Goal: Task Accomplishment & Management: Complete application form

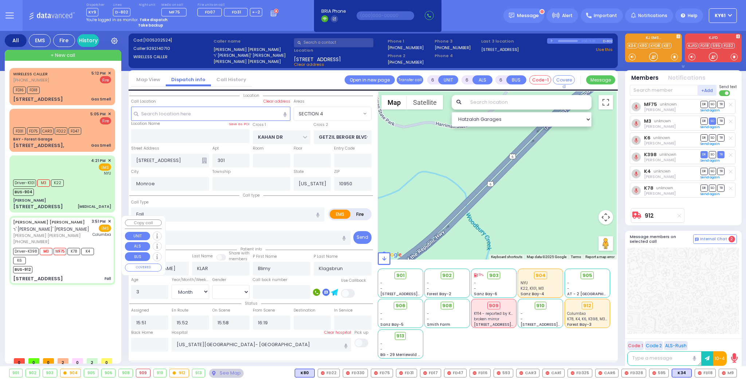
select select "SECTION 4"
select select "Month"
select select "[DEMOGRAPHIC_DATA]"
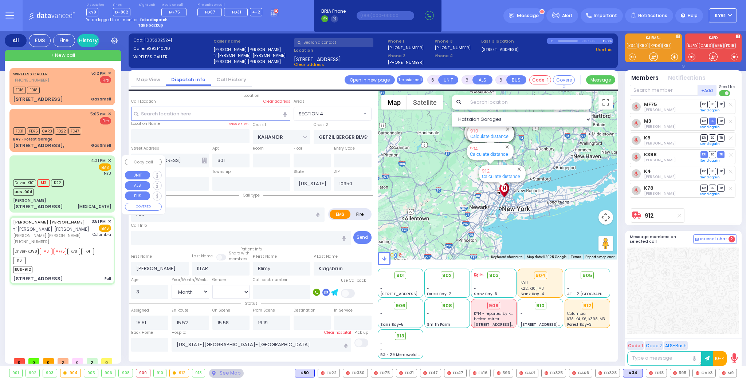
click at [95, 183] on div "Driver-K101 M3 K22 BUS-904" at bounding box center [62, 187] width 98 height 18
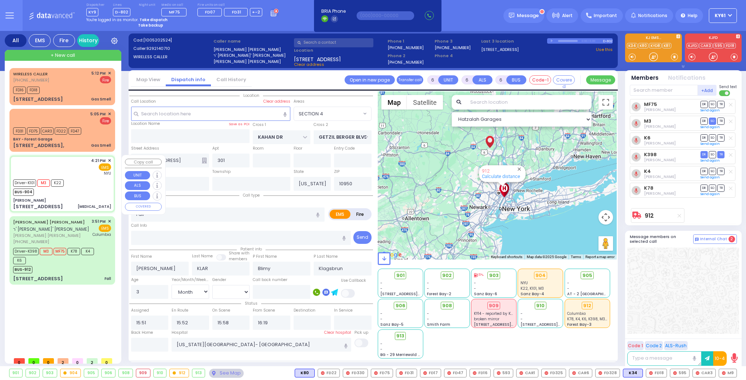
select select
type input "[MEDICAL_DATA]"
radio input "true"
type input "[PERSON_NAME]"
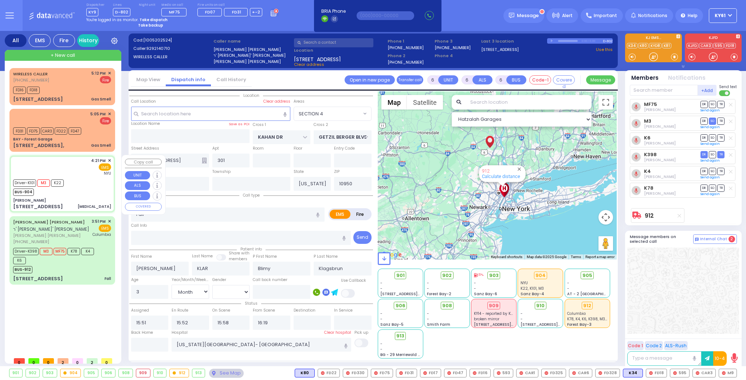
type input "74"
select select "Year"
select select "[DEMOGRAPHIC_DATA]"
type input "16:21"
type input "16:22"
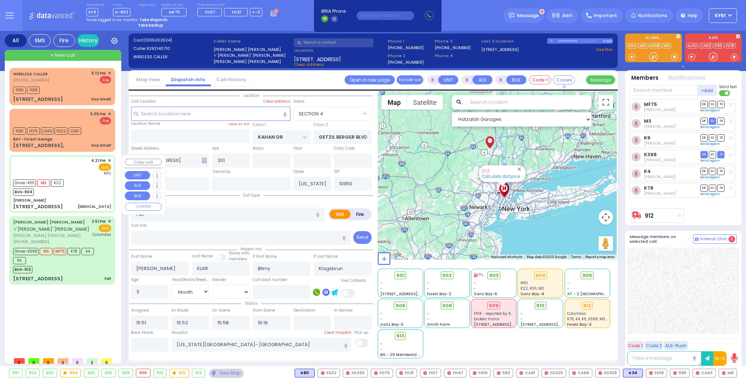
type input "16:26"
type input "16:56"
type input "[GEOGRAPHIC_DATA]"
select select "Hatzalah Garages"
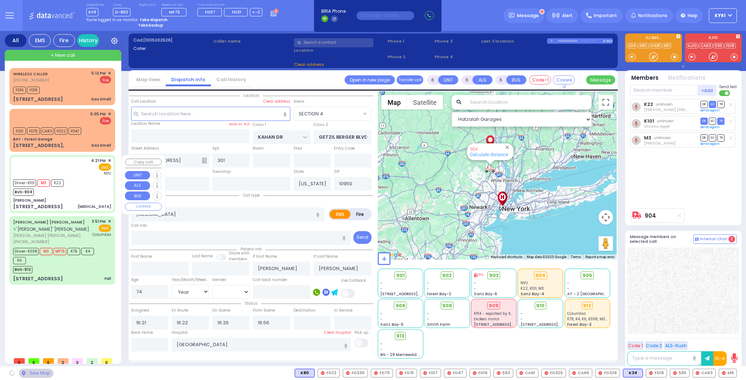
type input "[PERSON_NAME]"
type input "[GEOGRAPHIC_DATA]"
type input "[STREET_ADDRESS]"
type input "011"
type input "3"
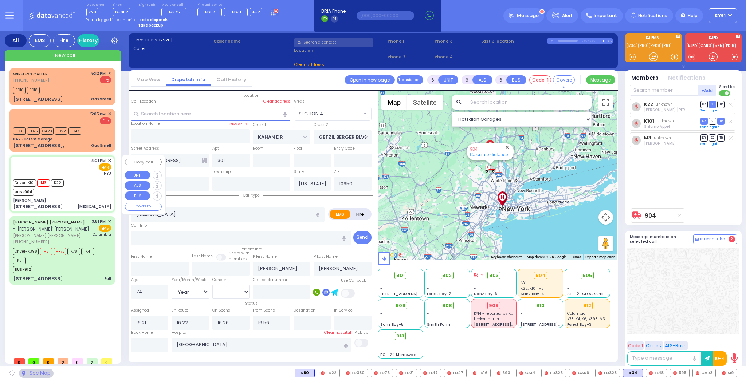
type input "[PERSON_NAME]"
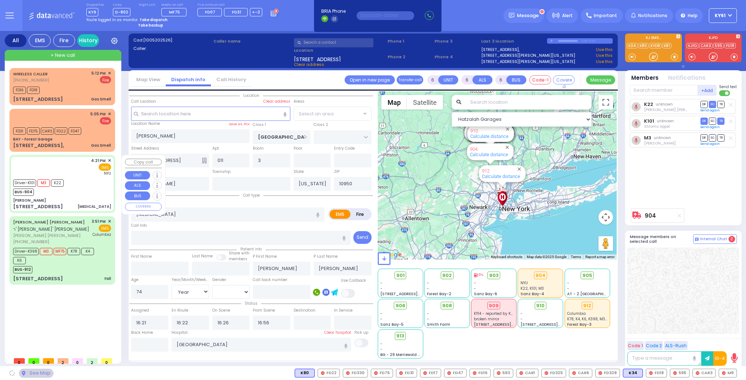
select select "SECTION 4"
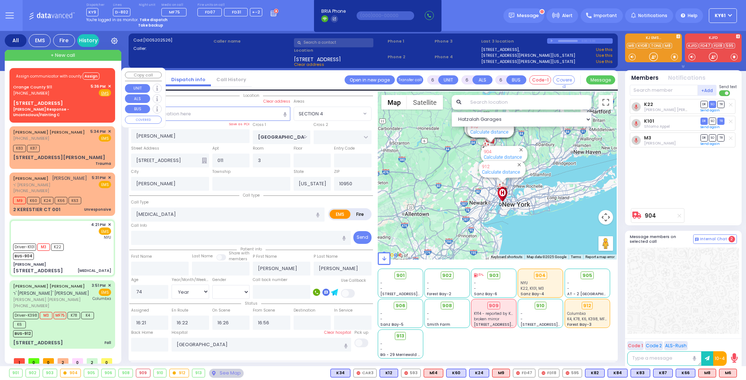
select select
radio input "true"
select select "Year"
select select "[DEMOGRAPHIC_DATA]"
select select "Hatzalah Garages"
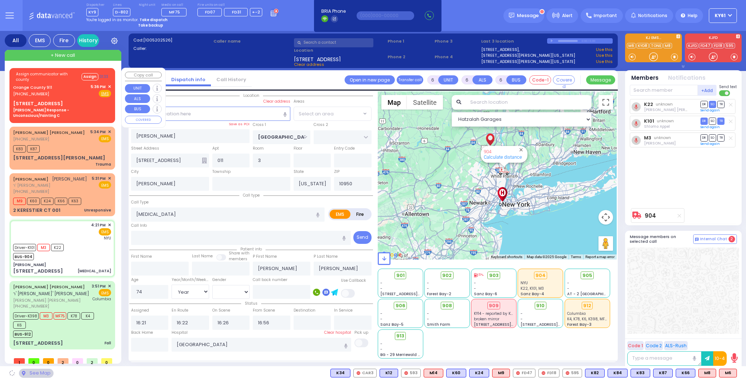
select select "SECTION 4"
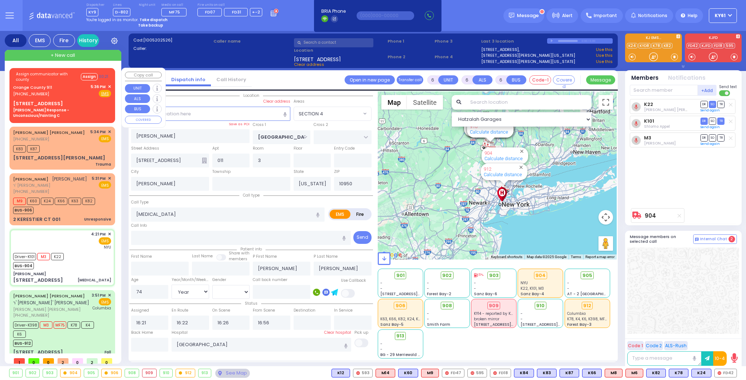
select select "SECTION 4"
select select "Year"
select select "[DEMOGRAPHIC_DATA]"
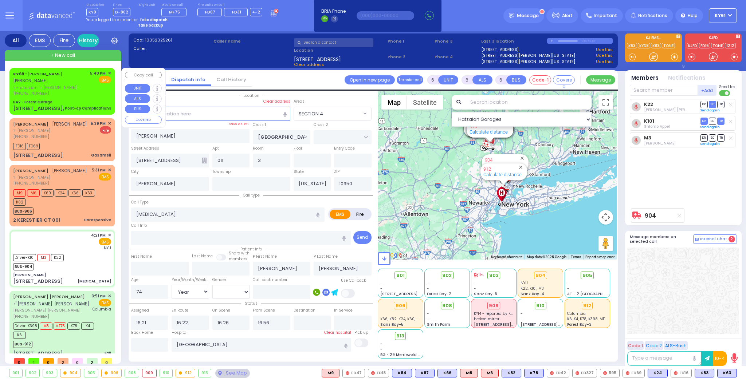
select select
radio input "true"
select select "Year"
select select "[DEMOGRAPHIC_DATA]"
select select "Hatzalah Garages"
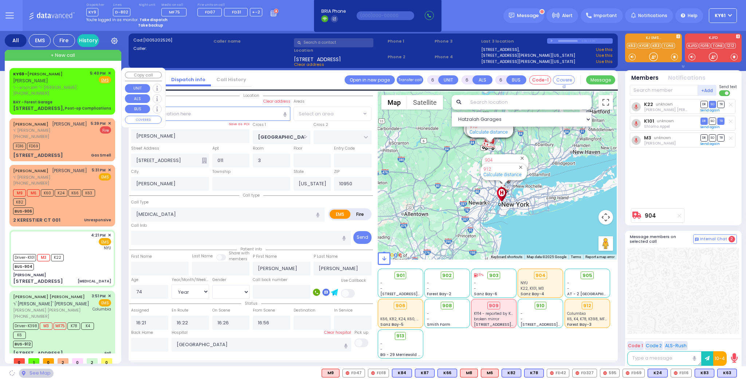
select select "SECTION 4"
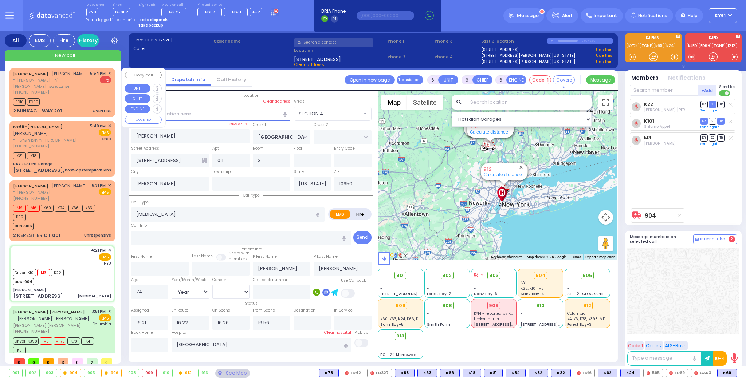
select select "SECTION 4"
select select "Year"
select select "[DEMOGRAPHIC_DATA]"
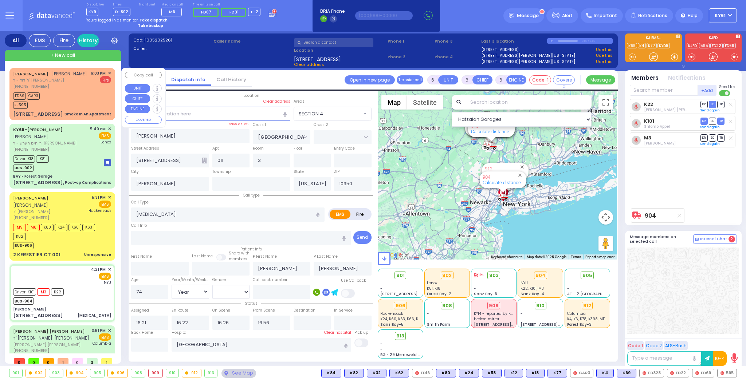
select select "SECTION 4"
select select "Year"
select select "[DEMOGRAPHIC_DATA]"
select select
radio input "true"
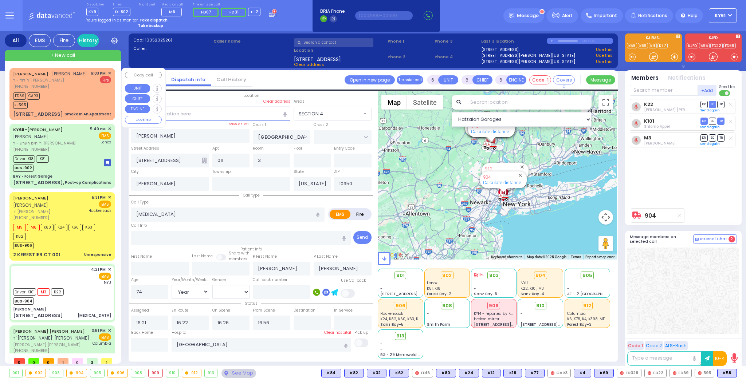
select select "Year"
select select "[DEMOGRAPHIC_DATA]"
select select "Hatzalah Garages"
select select "SECTION 4"
select select
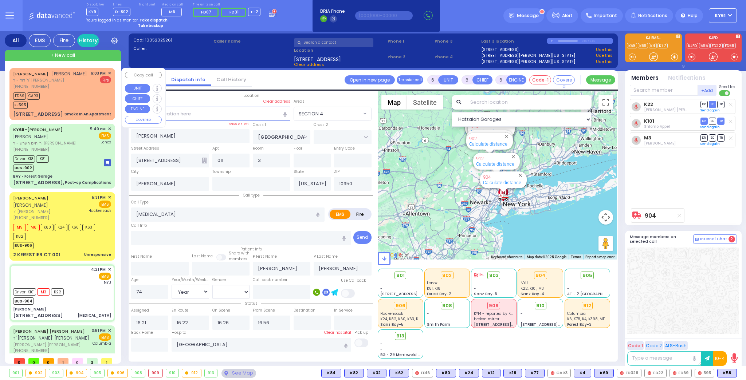
radio input "true"
select select "Year"
select select "[DEMOGRAPHIC_DATA]"
select select "Hatzalah Garages"
select select "SECTION 4"
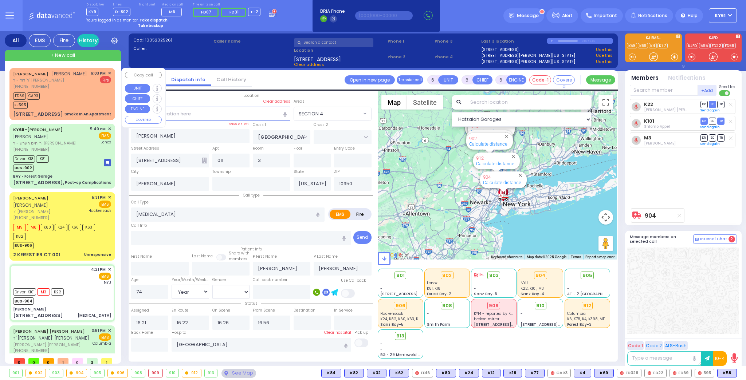
select select
radio input "true"
select select "Year"
select select "[DEMOGRAPHIC_DATA]"
select select "Hatzalah Garages"
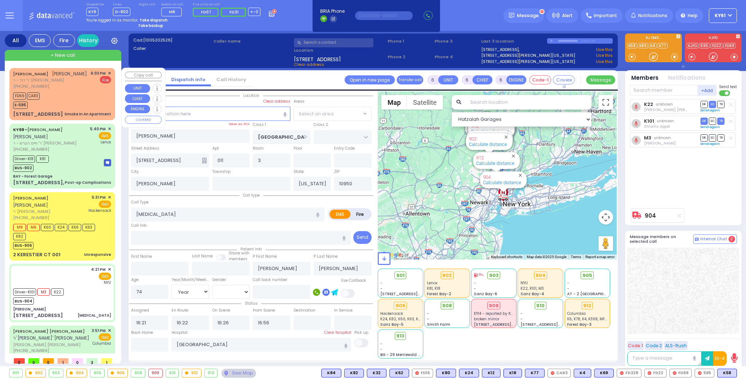
select select "SECTION 4"
select select
radio input "true"
select select "Year"
select select "[DEMOGRAPHIC_DATA]"
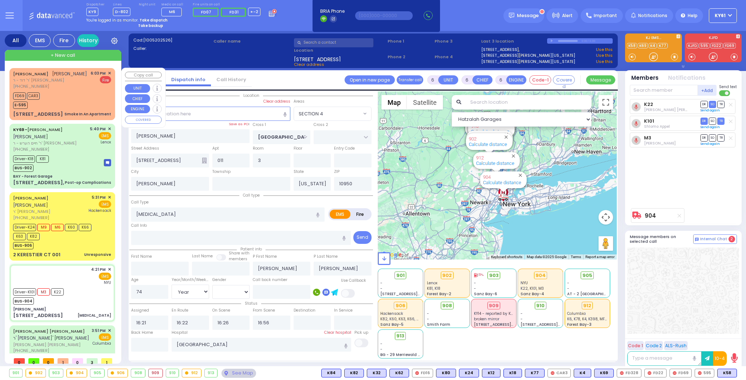
type input "18:20"
select select "Hatzalah Garages"
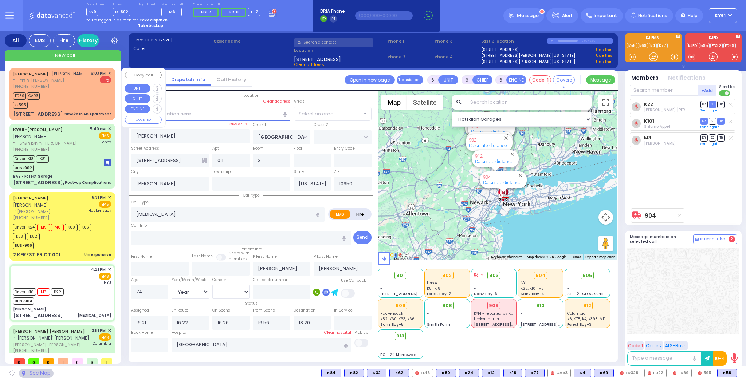
select select "SECTION 4"
select select
radio input "true"
select select "Year"
select select "[DEMOGRAPHIC_DATA]"
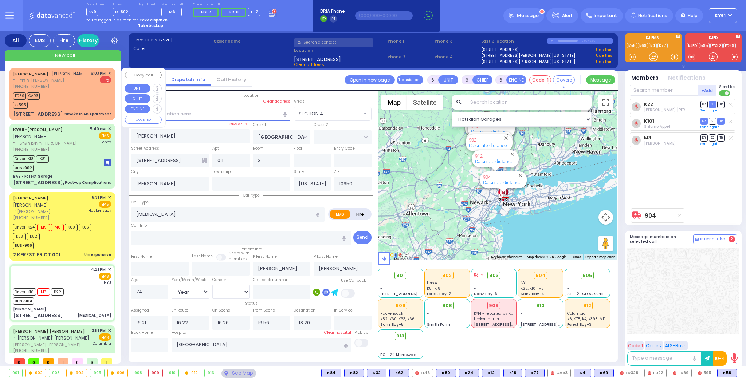
select select "Hatzalah Garages"
select select "SECTION 4"
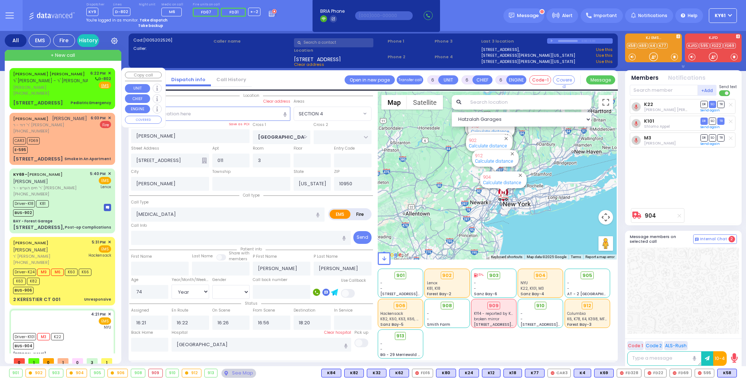
select select
radio input "true"
select select "Year"
select select "[DEMOGRAPHIC_DATA]"
select select "Hatzalah Garages"
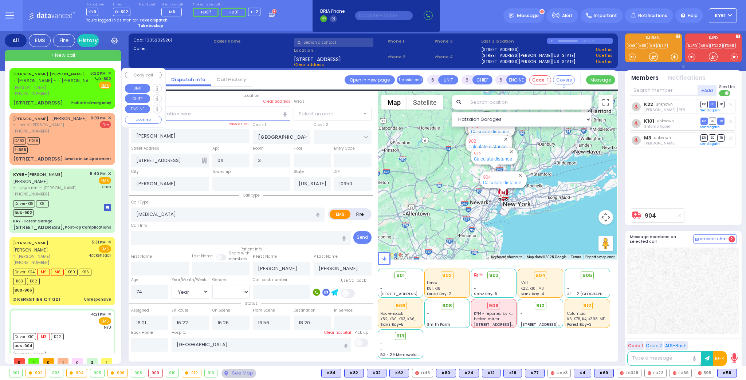
select select "SECTION 4"
select select
radio input "true"
select select "Year"
select select "[DEMOGRAPHIC_DATA]"
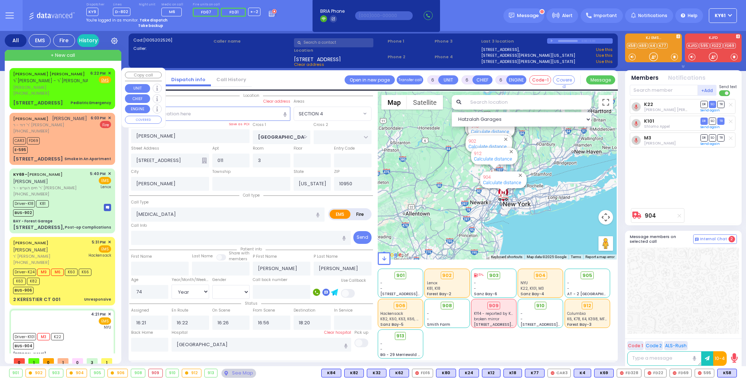
select select "Hatzalah Garages"
select select "SECTION 4"
select select
radio input "true"
select select "Year"
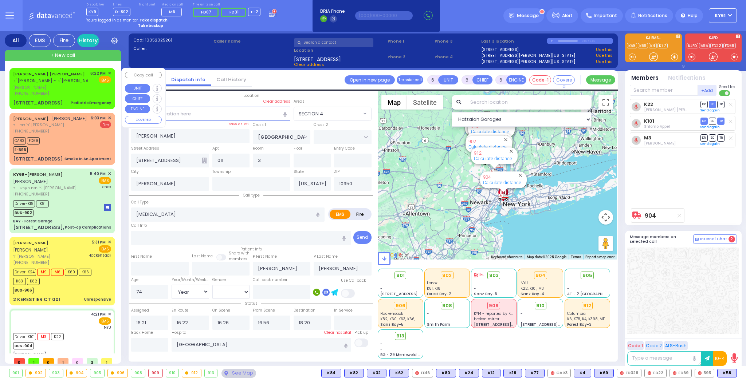
select select "[DEMOGRAPHIC_DATA]"
select select "Hatzalah Garages"
select select "SECTION 4"
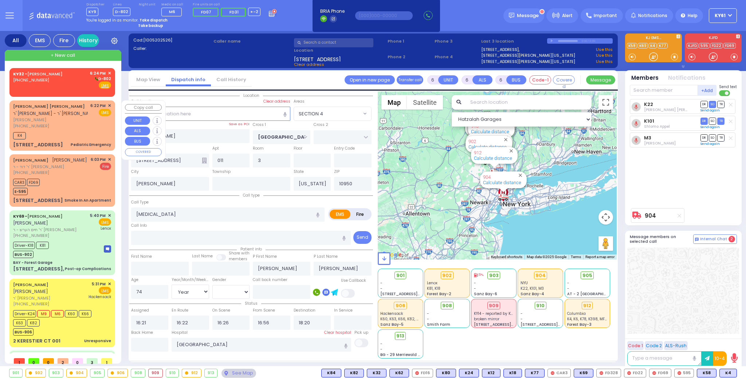
select select
radio input "true"
select select "Year"
select select "[DEMOGRAPHIC_DATA]"
select select "Hatzalah Garages"
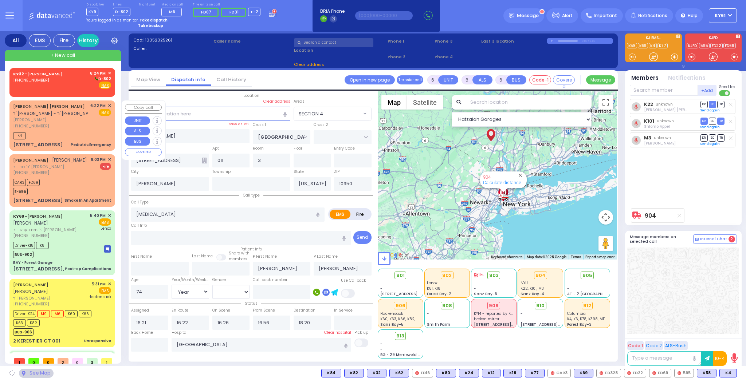
select select "SECTION 4"
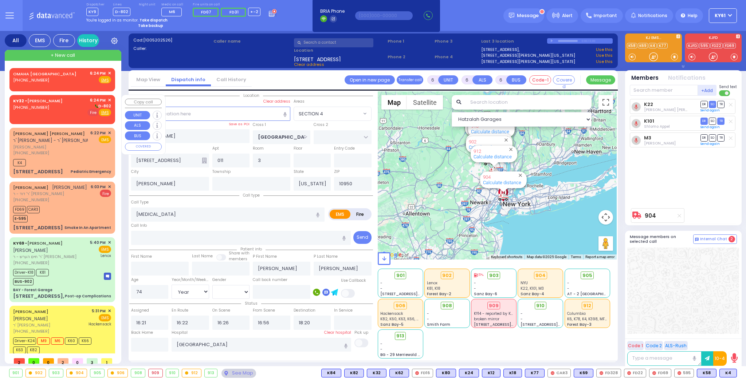
select select
radio input "true"
select select "Year"
select select "[DEMOGRAPHIC_DATA]"
select select "Hatzalah Garages"
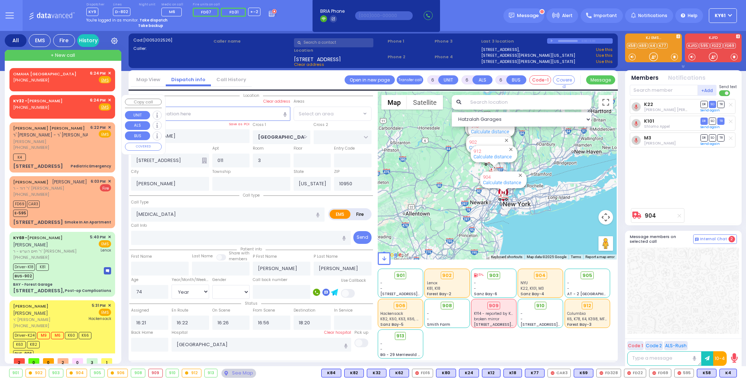
select select "SECTION 4"
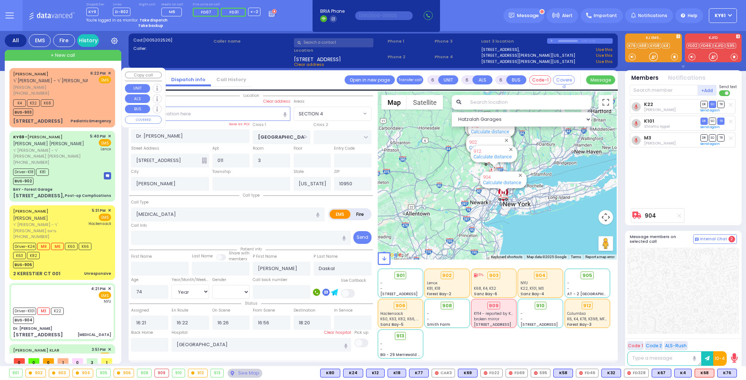
select select "SECTION 4"
select select "Year"
select select "[DEMOGRAPHIC_DATA]"
select select
radio input "true"
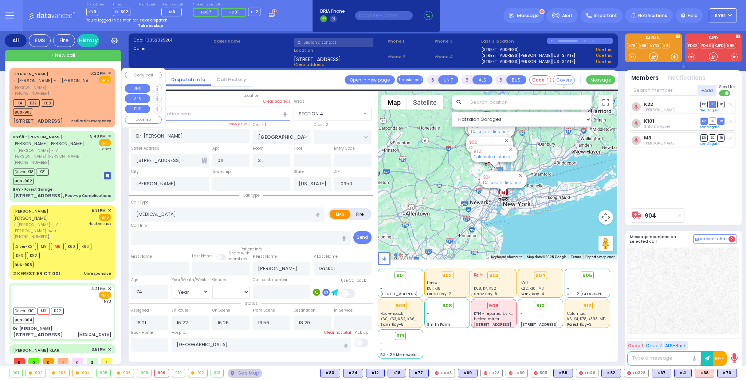
select select "Year"
select select "[DEMOGRAPHIC_DATA]"
select select "Hatzalah Garages"
select select "SECTION 4"
select select
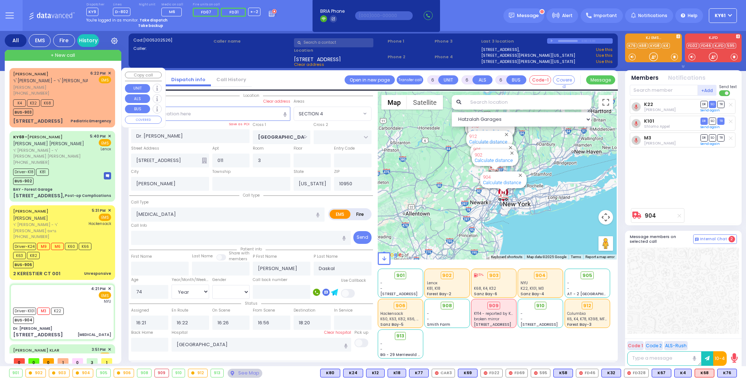
radio input "true"
select select "Year"
select select "[DEMOGRAPHIC_DATA]"
select select "Hatzalah Garages"
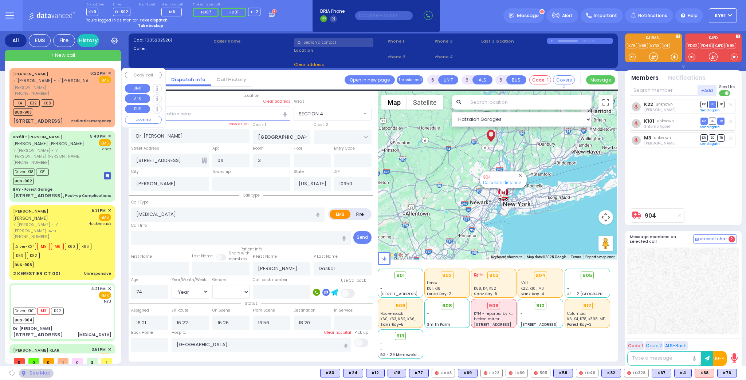
select select "SECTION 4"
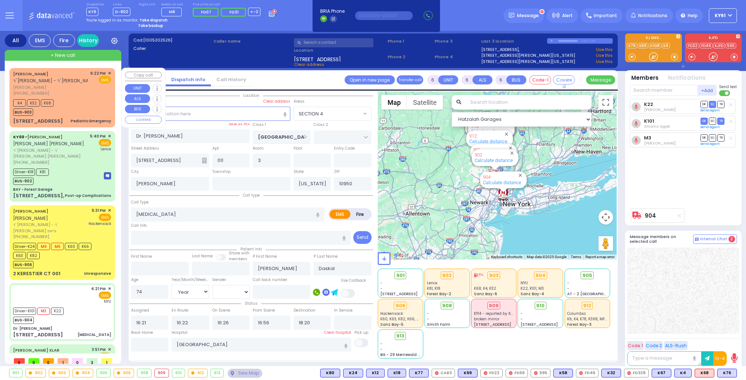
select select
radio input "true"
select select "Year"
select select "[DEMOGRAPHIC_DATA]"
select select "Hatzalah Garages"
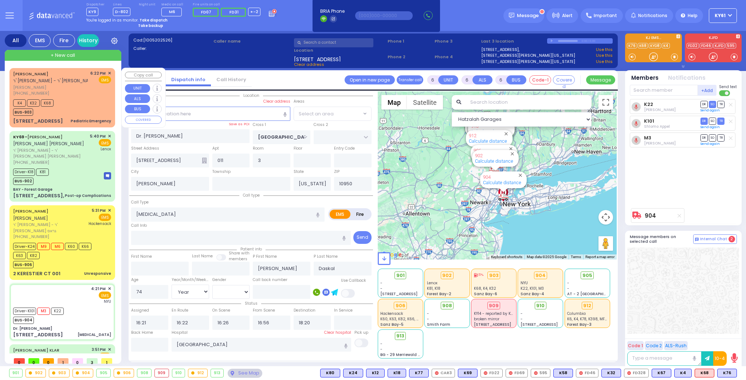
select select "SECTION 4"
select select
radio input "true"
select select "Year"
select select "[DEMOGRAPHIC_DATA]"
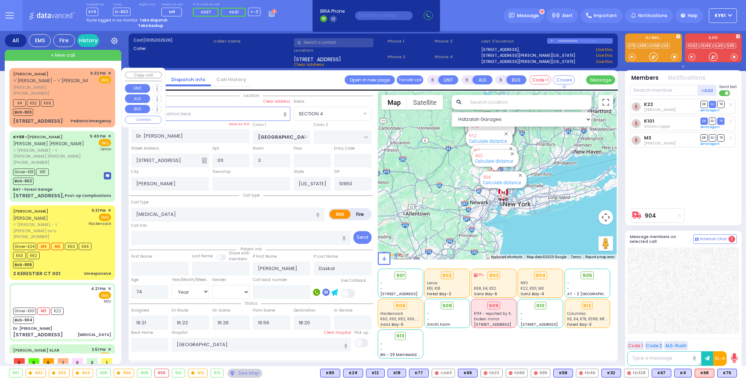
select select "Hatzalah Garages"
select select "SECTION 4"
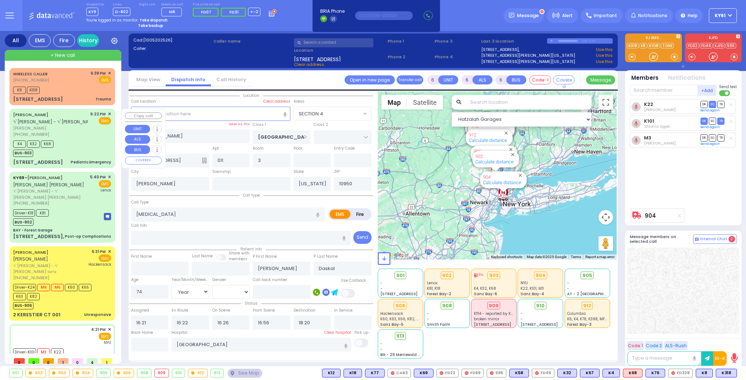
select select
radio input "true"
select select "Year"
select select "[DEMOGRAPHIC_DATA]"
type input "18:48"
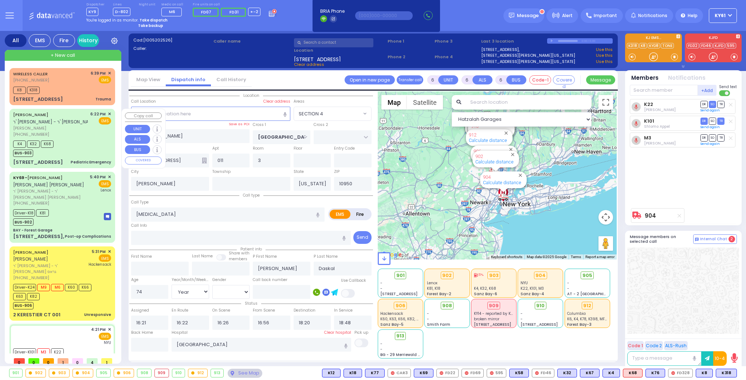
select select "Hatzalah Garages"
select select "SECTION 4"
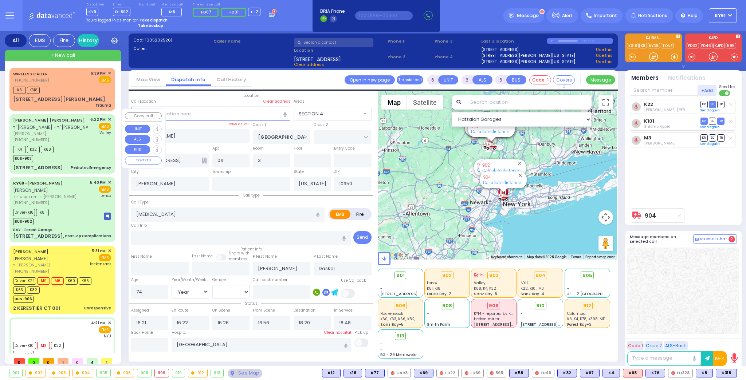
select select "SECTION 4"
select select "Year"
select select "[DEMOGRAPHIC_DATA]"
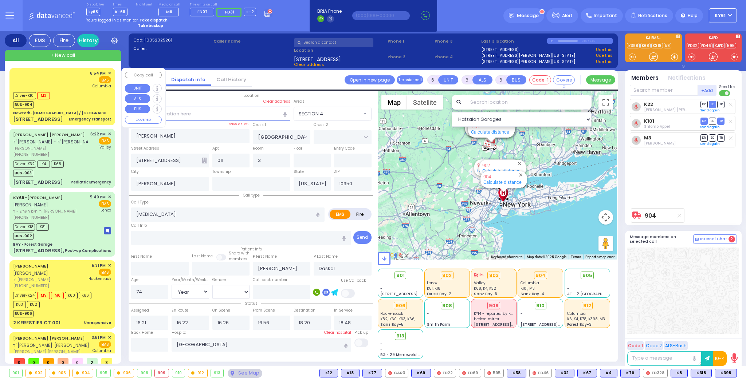
select select "SECTION 4"
select select "Year"
select select "[DEMOGRAPHIC_DATA]"
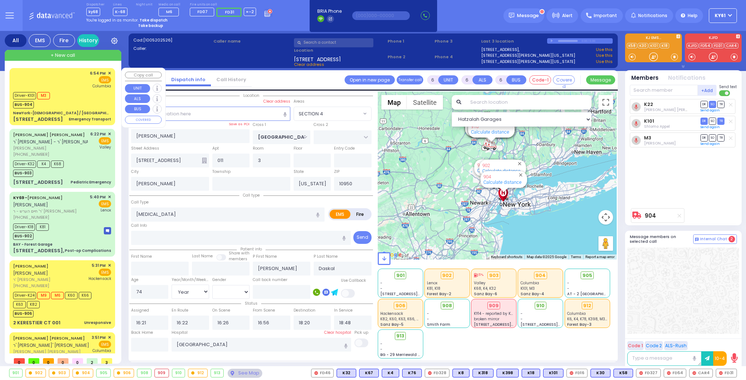
select select "SECTION 4"
select select "Year"
select select "[DEMOGRAPHIC_DATA]"
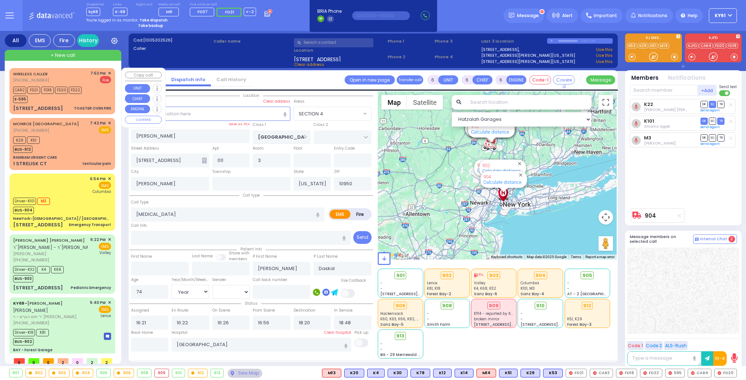
select select "SECTION 4"
select select "Year"
select select "[DEMOGRAPHIC_DATA]"
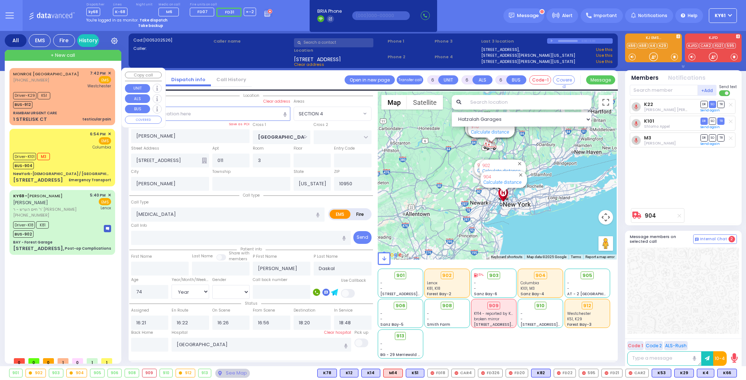
select select "SECTION 4"
select select "Year"
select select "[DEMOGRAPHIC_DATA]"
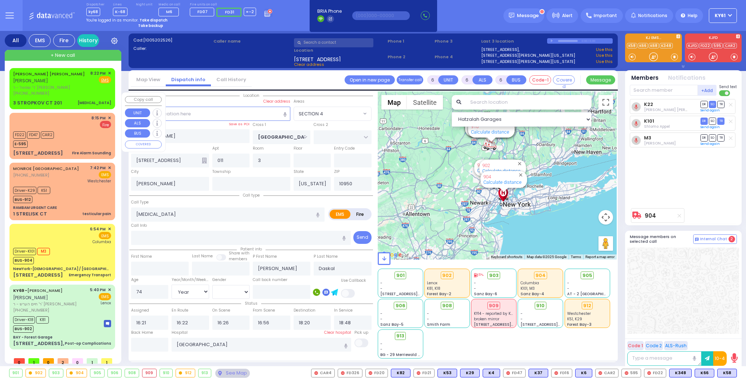
select select "SECTION 4"
select select "Year"
select select "[DEMOGRAPHIC_DATA]"
